Goal: Information Seeking & Learning: Find specific fact

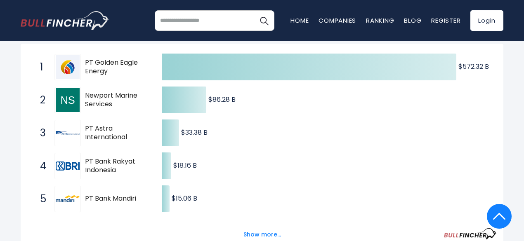
scroll to position [124, 0]
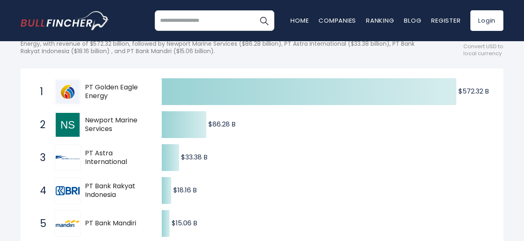
drag, startPoint x: 114, startPoint y: 135, endPoint x: 83, endPoint y: 123, distance: 32.8
click at [83, 123] on div "2 Newport Marine Services BOAT.JK" at bounding box center [91, 125] width 111 height 26
drag, startPoint x: 83, startPoint y: 123, endPoint x: 105, endPoint y: 129, distance: 22.3
click at [105, 129] on div "2 Newport Marine Services BOAT.JK" at bounding box center [91, 125] width 111 height 26
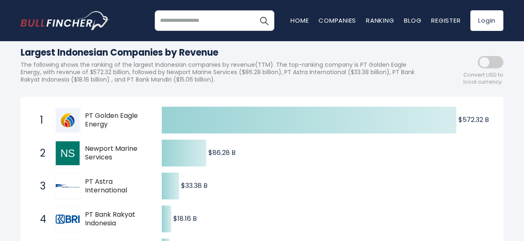
scroll to position [82, 0]
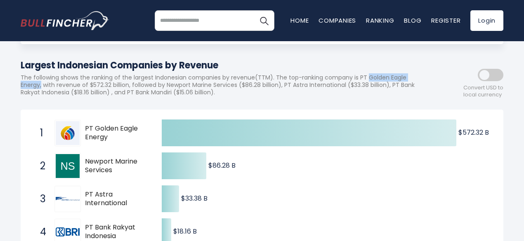
drag, startPoint x: 21, startPoint y: 88, endPoint x: 89, endPoint y: 87, distance: 67.6
click at [89, 87] on p "The following shows the ranking of the largest Indonesian companies by revenue(…" at bounding box center [225, 85] width 408 height 23
click at [132, 74] on p "The following shows the ranking of the largest Indonesian companies by revenue(…" at bounding box center [225, 85] width 408 height 23
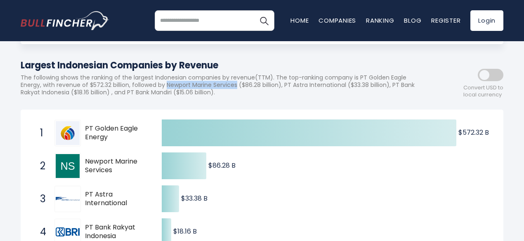
drag, startPoint x: 232, startPoint y: 85, endPoint x: 312, endPoint y: 84, distance: 79.2
click at [312, 84] on p "The following shows the ranking of the largest Indonesian companies by revenue(…" at bounding box center [225, 85] width 408 height 23
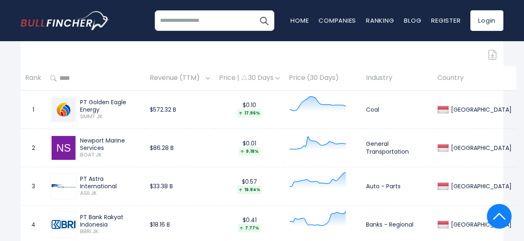
scroll to position [371, 0]
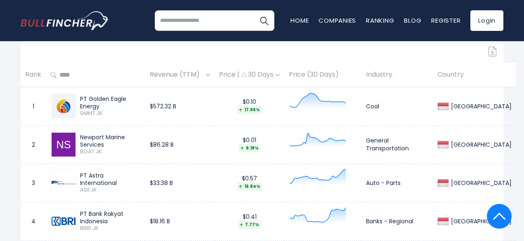
click at [318, 141] on icon at bounding box center [317, 140] width 56 height 14
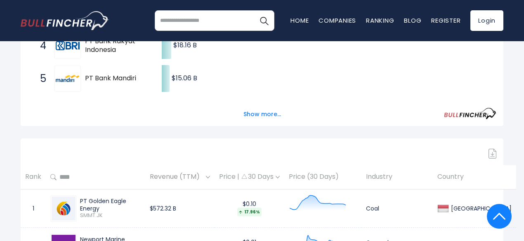
scroll to position [206, 0]
